Goal: Complete application form

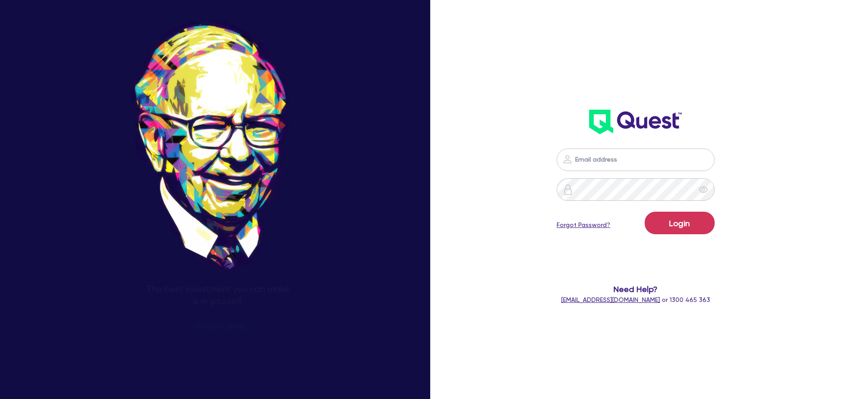
click at [590, 163] on input "email" at bounding box center [636, 160] width 158 height 23
type input "[PERSON_NAME][EMAIL_ADDRESS][PERSON_NAME][DOMAIN_NAME]"
click at [645, 212] on button "Login" at bounding box center [680, 223] width 70 height 23
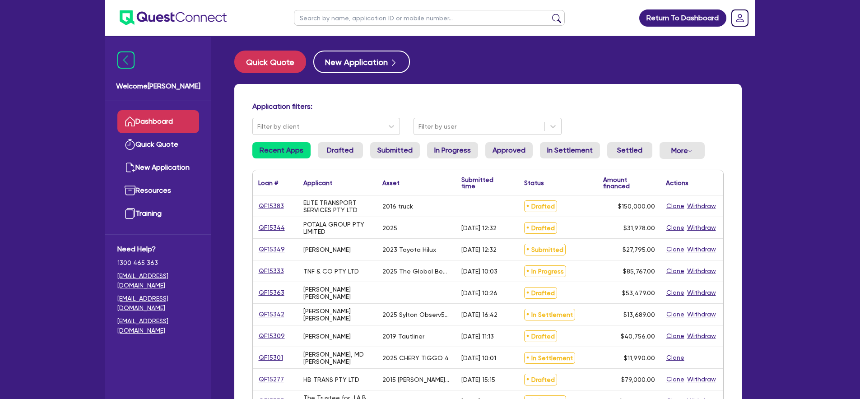
drag, startPoint x: 322, startPoint y: 28, endPoint x: 325, endPoint y: 23, distance: 6.1
click at [323, 25] on ul at bounding box center [429, 18] width 289 height 36
click at [326, 23] on input "text" at bounding box center [429, 18] width 271 height 16
paste input "QF15377"
type input "QF15377"
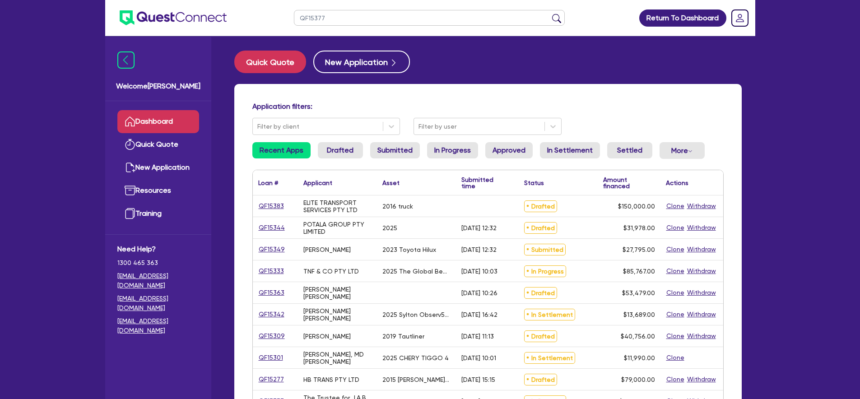
click at [550, 14] on button "submit" at bounding box center [557, 20] width 14 height 13
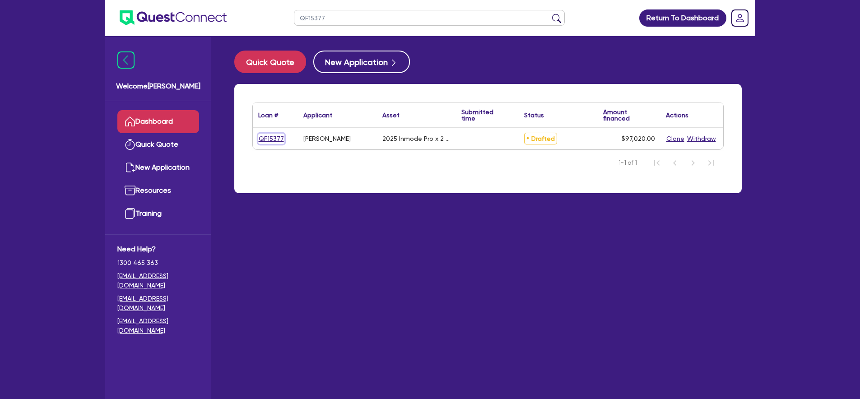
click at [278, 137] on link "QF15377" at bounding box center [271, 139] width 26 height 10
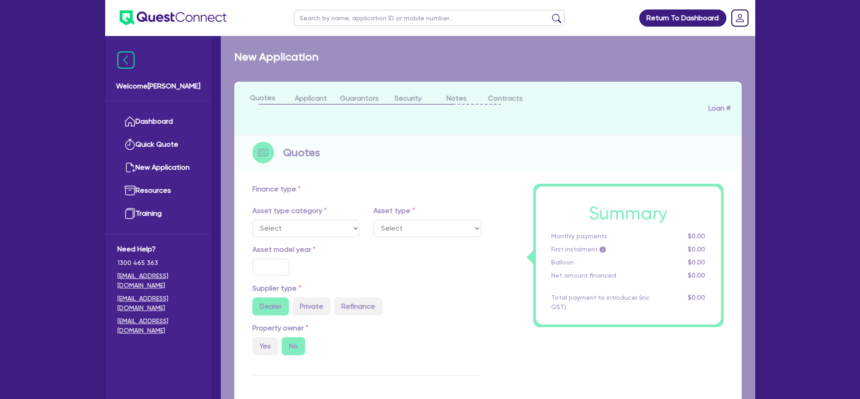
select select "SECONDARY_ASSETS"
type input "2025"
type input "107,800"
type input "10,780"
type input "5"
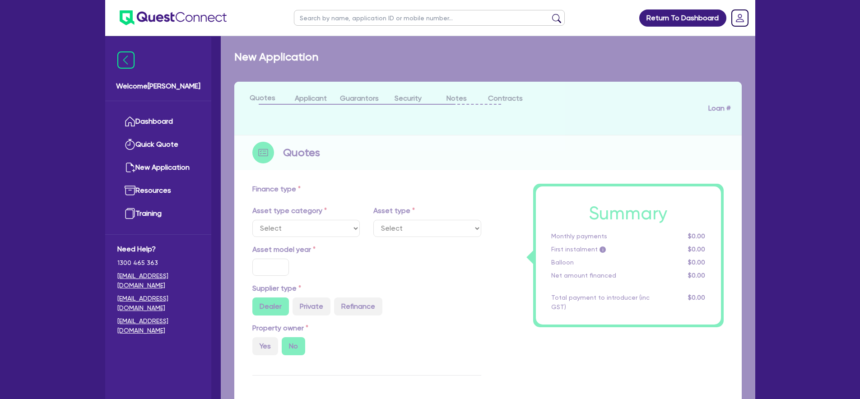
type input "4,851"
type input "8.49"
select select "MEDICAL_DENTAL_LABORATORY_EQUIPMENT"
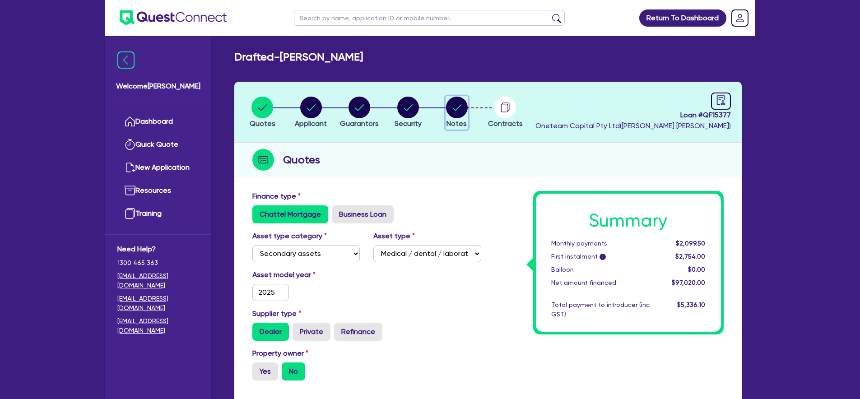
click at [449, 104] on circle "button" at bounding box center [457, 108] width 22 height 22
select select "Other"
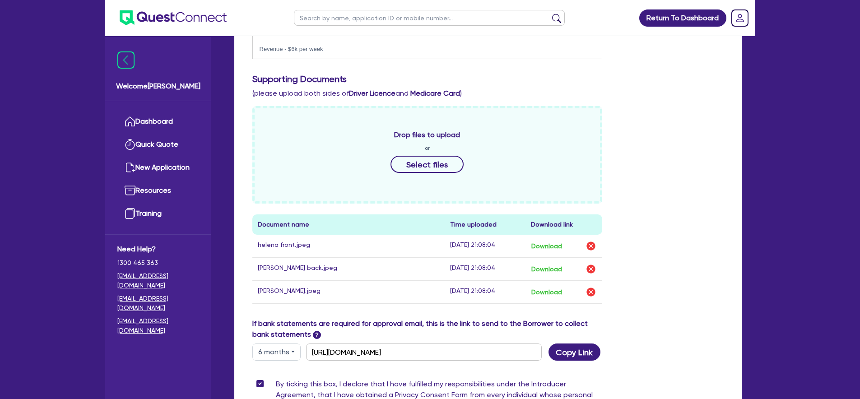
scroll to position [334, 0]
click at [496, 345] on input "[URL][DOMAIN_NAME]" at bounding box center [424, 351] width 236 height 17
click at [730, 149] on div "Drop files to upload or Select files Document name Time uploaded Download link …" at bounding box center [488, 211] width 485 height 212
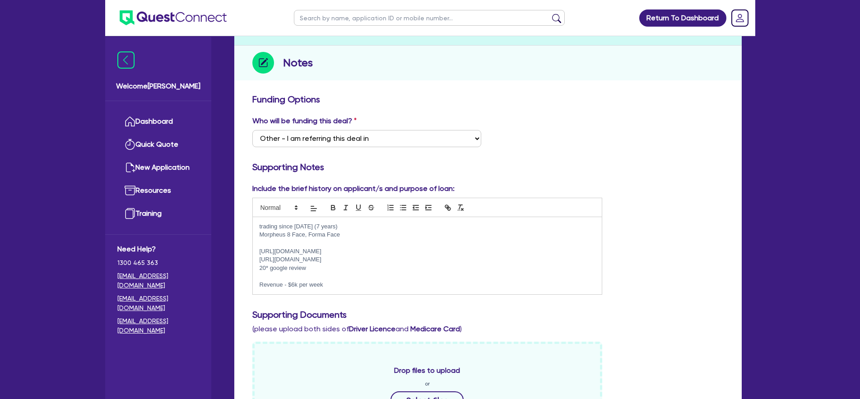
scroll to position [95, 0]
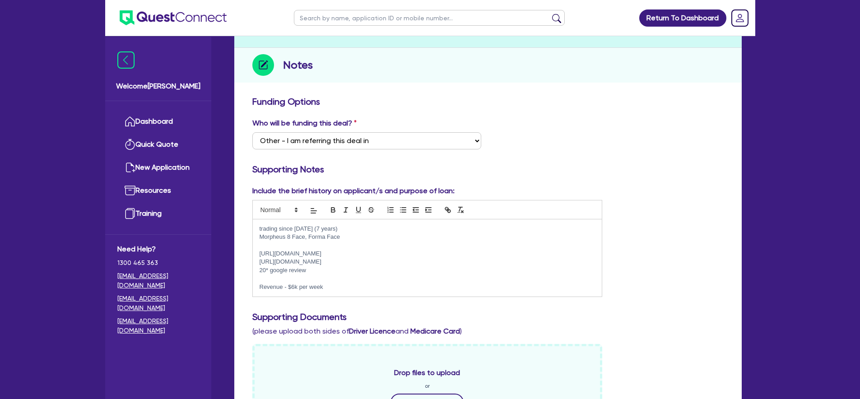
drag, startPoint x: 346, startPoint y: 256, endPoint x: 255, endPoint y: 252, distance: 91.4
click at [252, 255] on pre "trading since [DATE] (7 years) Morpheus 8 Face, Forma Face [URL][DOMAIN_NAME] […" at bounding box center [427, 258] width 350 height 78
copy p "[URL][DOMAIN_NAME]"
click at [527, 94] on div "Funding Options Who will be funding this deal? Select I want Quest to fund 100%…" at bounding box center [488, 406] width 508 height 629
